Goal: Task Accomplishment & Management: Complete application form

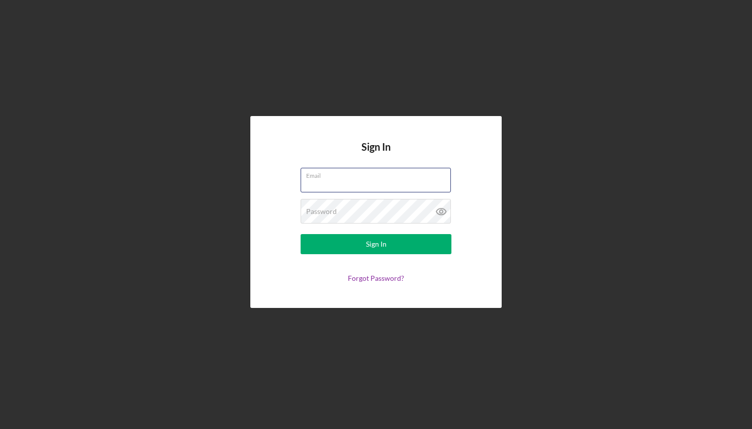
type input "[EMAIL_ADDRESS][DOMAIN_NAME]"
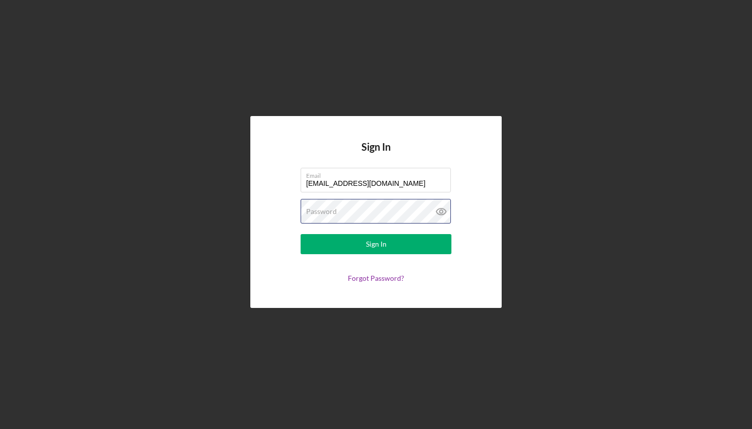
click at [376, 244] on button "Sign In" at bounding box center [376, 244] width 151 height 20
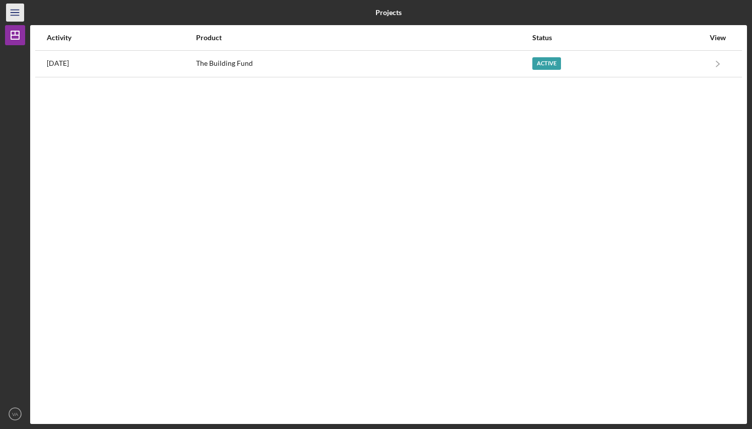
click at [15, 13] on icon "Icon/Menu" at bounding box center [15, 13] width 23 height 23
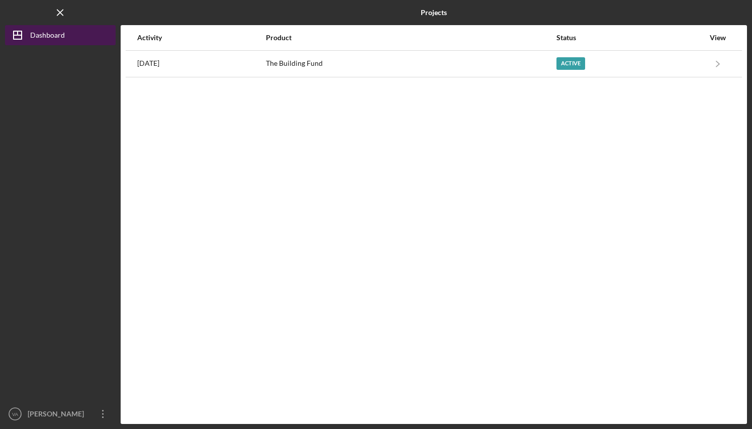
click at [43, 32] on div "Dashboard" at bounding box center [47, 36] width 35 height 23
click at [52, 36] on div "Dashboard" at bounding box center [47, 36] width 35 height 23
click at [61, 11] on icon "Icon/Menu Close" at bounding box center [60, 13] width 23 height 23
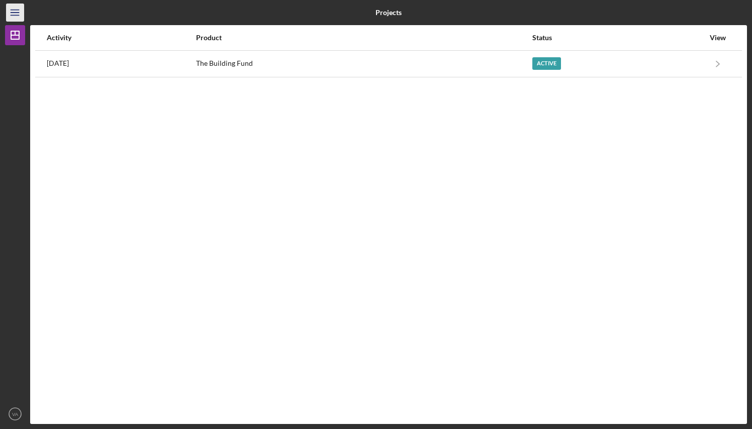
click at [18, 15] on line "button" at bounding box center [15, 15] width 8 height 0
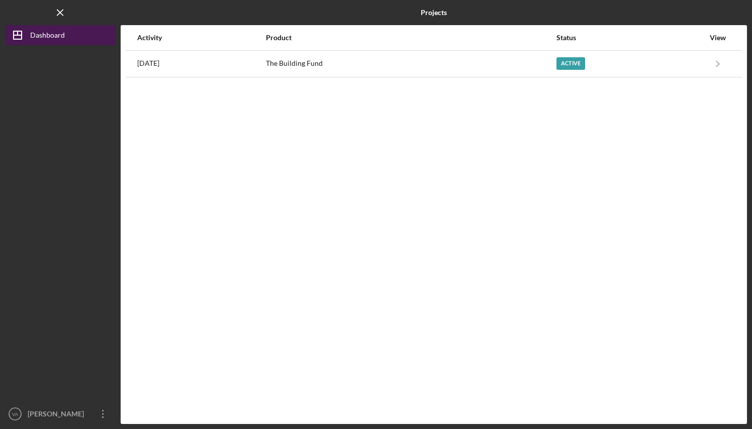
click at [17, 34] on icon "Icon/Dashboard" at bounding box center [17, 35] width 25 height 25
click at [59, 11] on icon "Icon/Menu Close" at bounding box center [60, 13] width 23 height 23
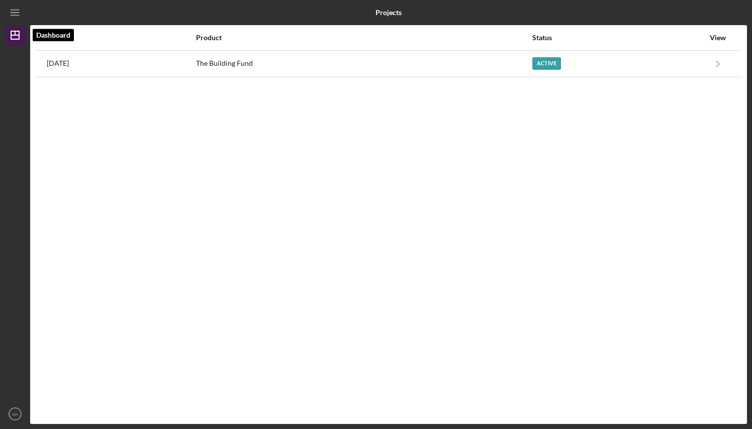
click at [20, 41] on icon "Icon/Dashboard" at bounding box center [15, 35] width 25 height 25
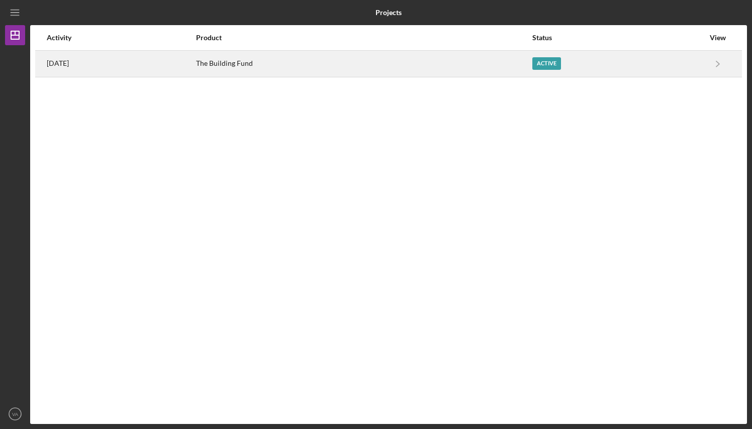
click at [561, 63] on div "Active" at bounding box center [546, 63] width 29 height 13
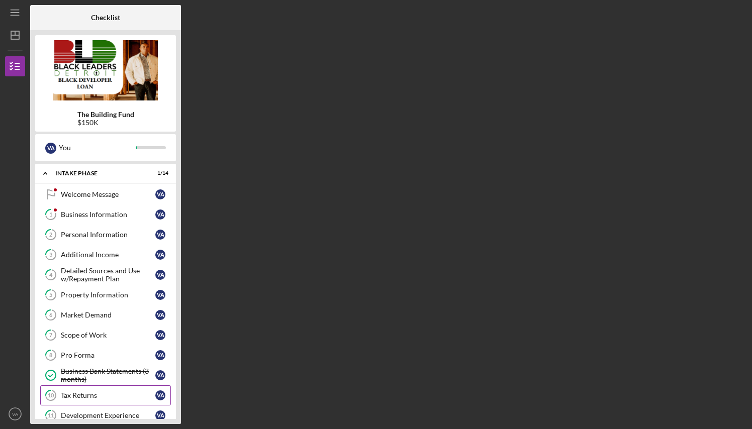
click at [104, 395] on div "Tax Returns" at bounding box center [108, 396] width 94 height 8
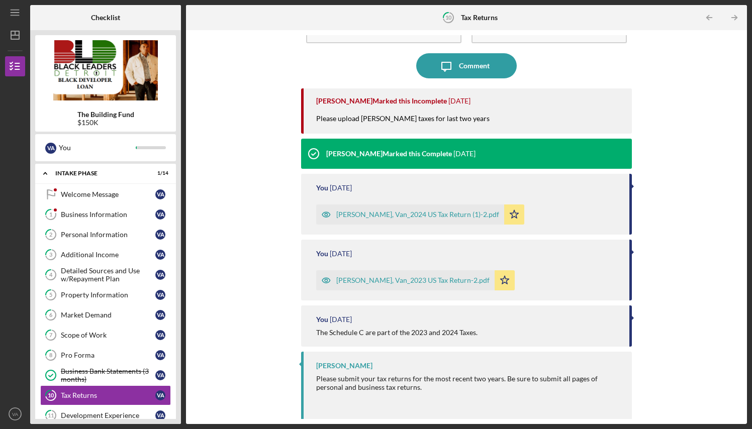
scroll to position [65, 0]
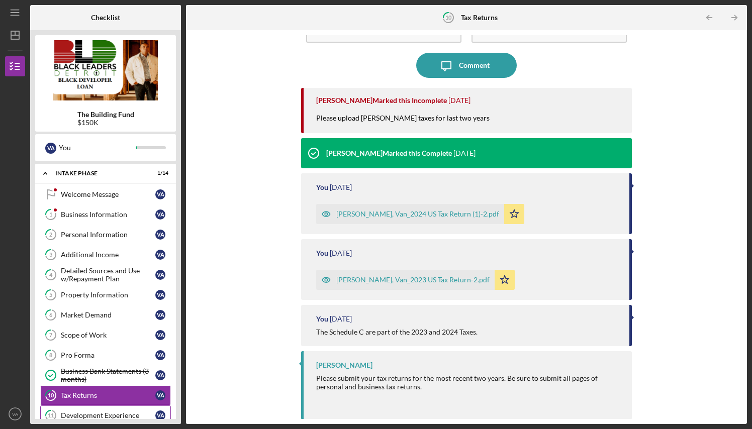
click at [104, 416] on div "Development Experience" at bounding box center [108, 416] width 94 height 8
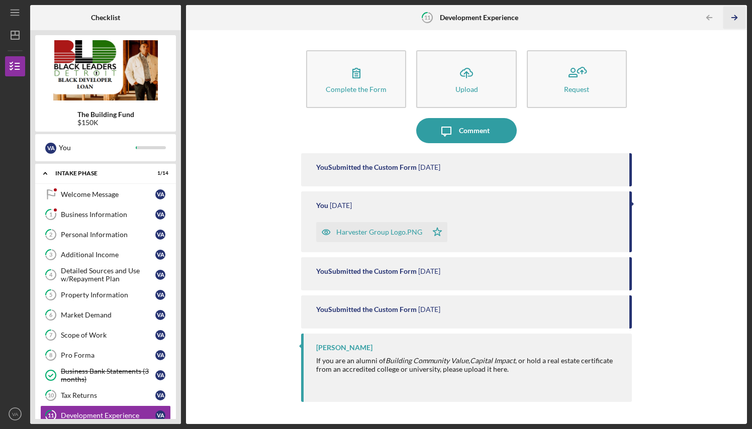
click at [737, 16] on icon "Icon/Table Pagination Arrow" at bounding box center [734, 18] width 23 height 23
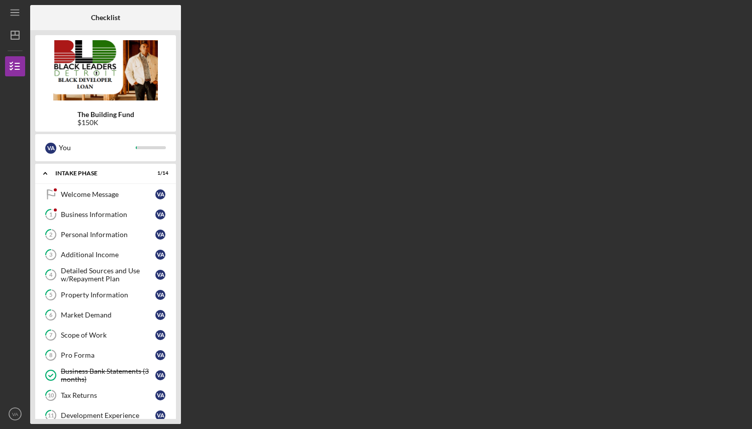
scroll to position [125, 0]
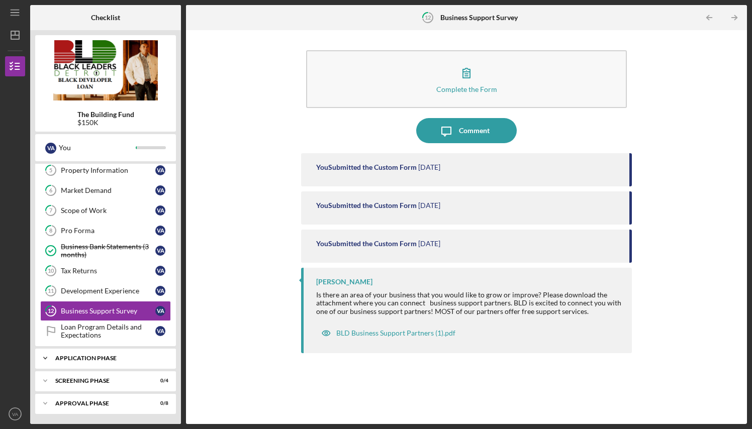
click at [106, 356] on div "Application Phase" at bounding box center [109, 358] width 108 height 6
click at [114, 395] on div "Drivers License or state issued ID" at bounding box center [108, 400] width 94 height 16
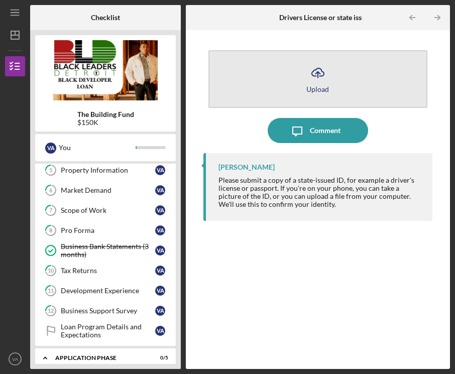
click at [317, 90] on div "Upload" at bounding box center [318, 89] width 23 height 8
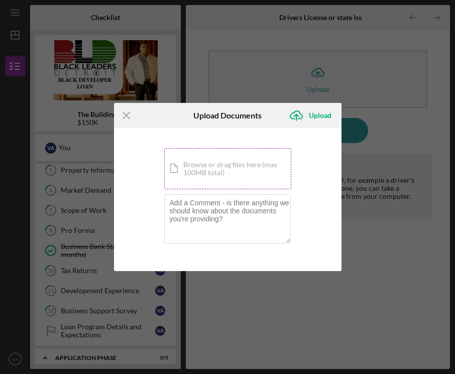
click at [235, 162] on div "Icon/Document Browse or drag files here (max 100MB total) Tap to choose files o…" at bounding box center [227, 168] width 127 height 41
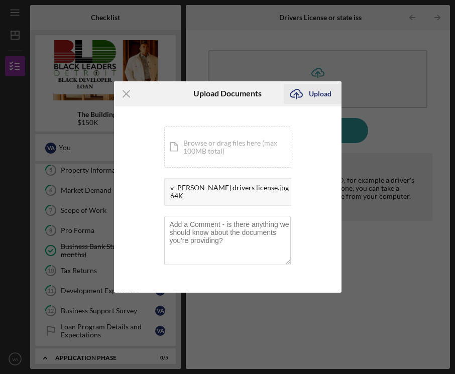
click at [322, 94] on div "Upload" at bounding box center [320, 94] width 23 height 20
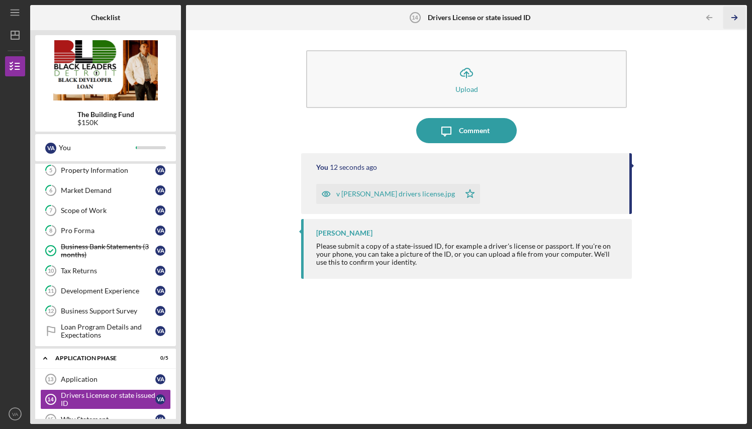
click at [735, 17] on icon "Icon/Table Pagination Arrow" at bounding box center [734, 18] width 23 height 23
